Goal: Find contact information: Find contact information

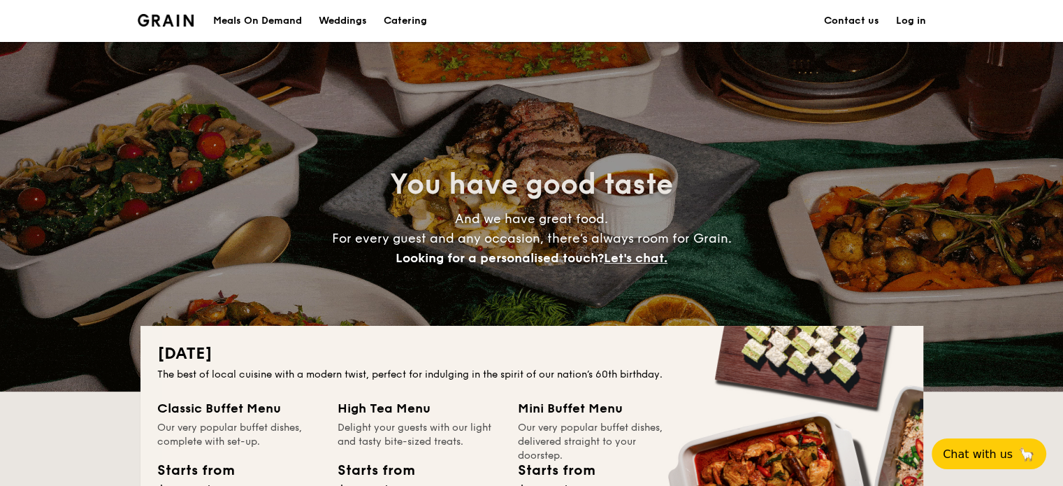
click at [852, 24] on link "Contact us" at bounding box center [851, 21] width 55 height 42
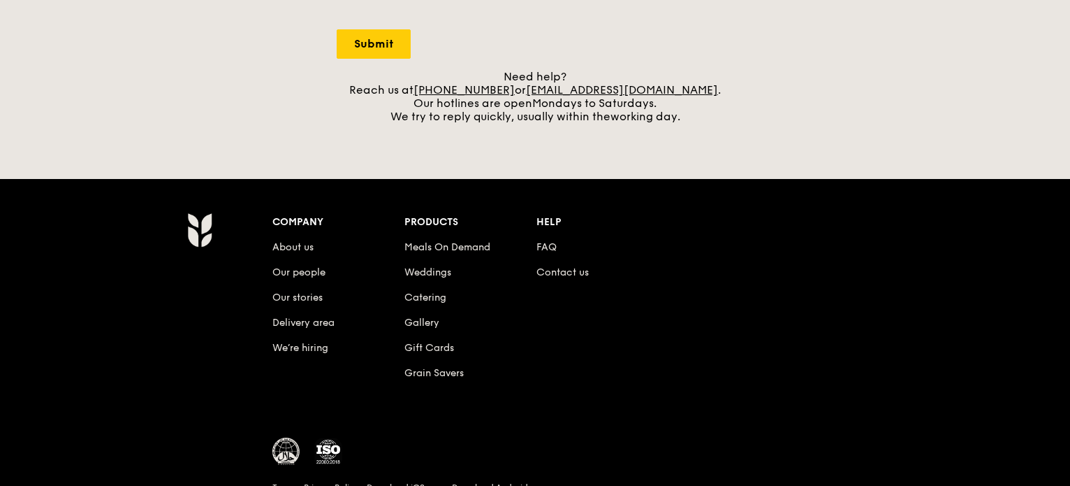
scroll to position [640, 0]
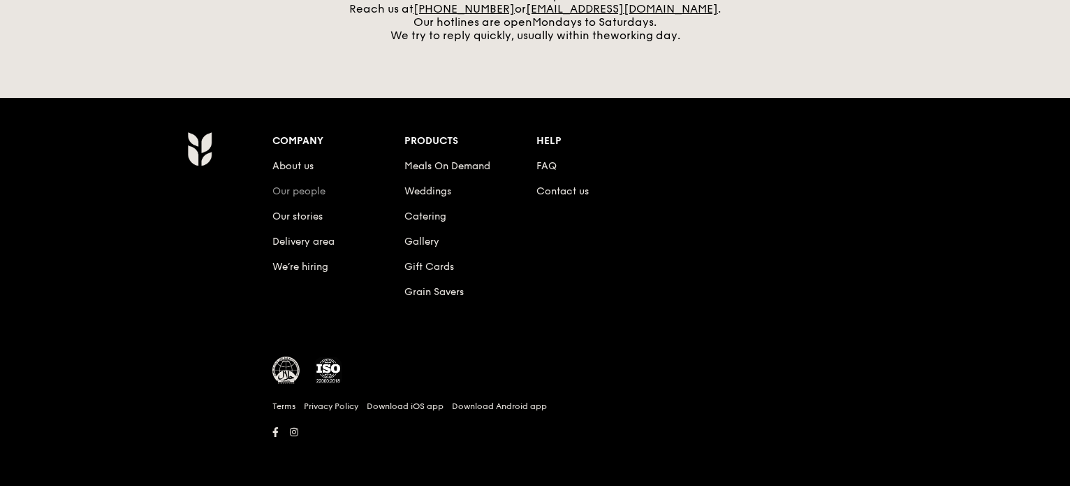
click at [298, 192] on link "Our people" at bounding box center [298, 191] width 53 height 12
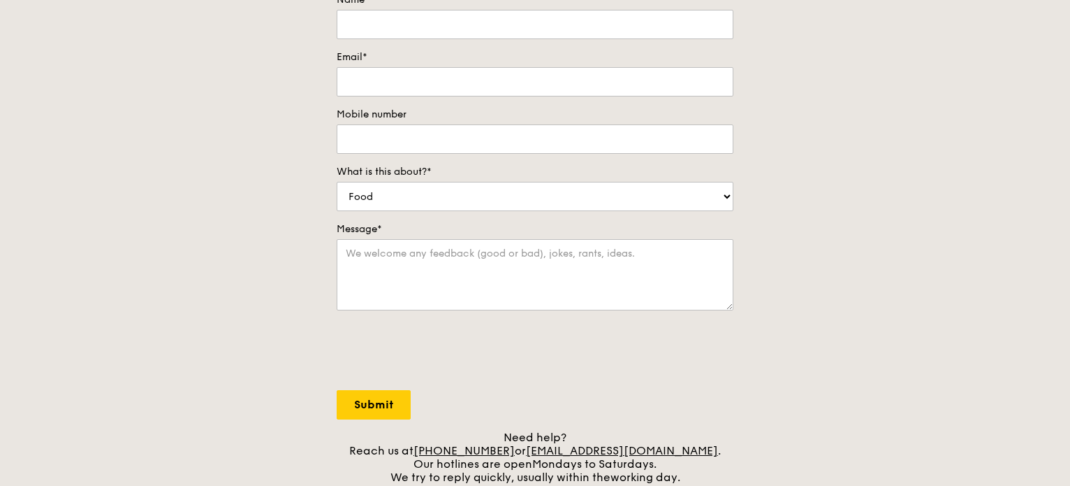
scroll to position [0, 0]
